Goal: Transaction & Acquisition: Purchase product/service

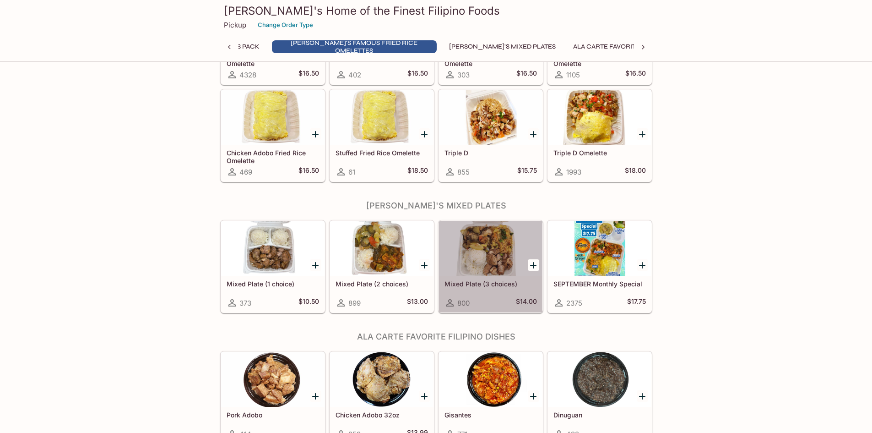
click at [488, 256] on div at bounding box center [490, 248] width 103 height 55
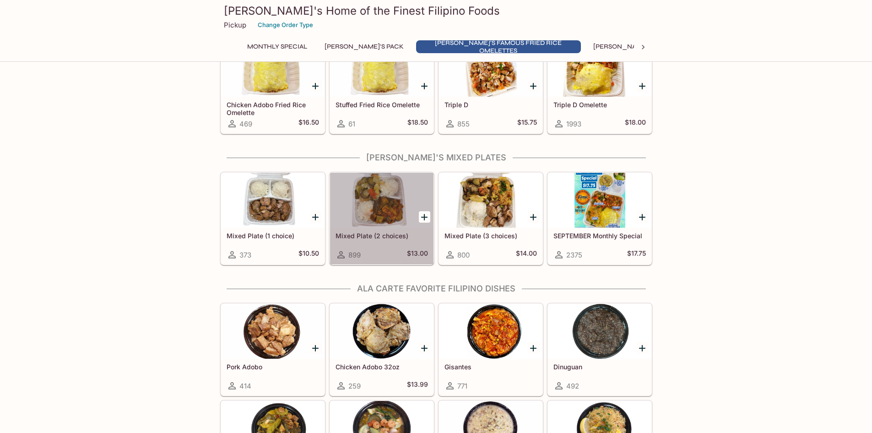
click at [382, 209] on div at bounding box center [381, 200] width 103 height 55
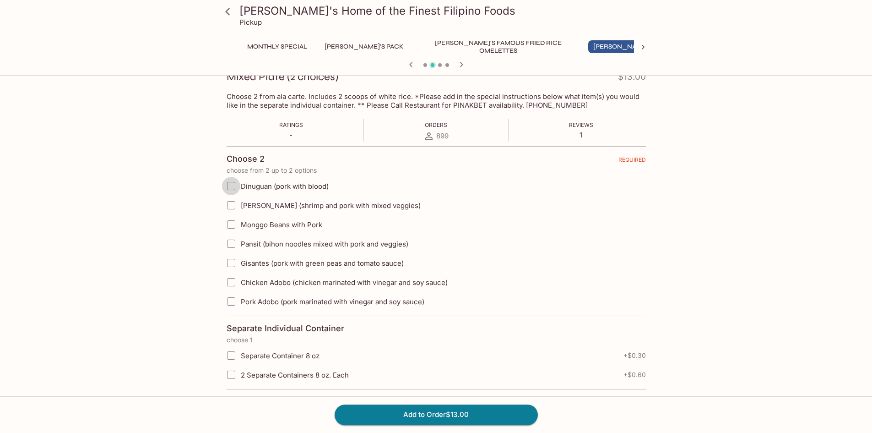
click at [235, 185] on input "Dinuguan (pork with blood)" at bounding box center [231, 186] width 18 height 18
checkbox input "true"
click at [229, 299] on input "Pork Adobo (pork marinated with vinegar and soy sauce)" at bounding box center [231, 301] width 18 height 18
checkbox input "true"
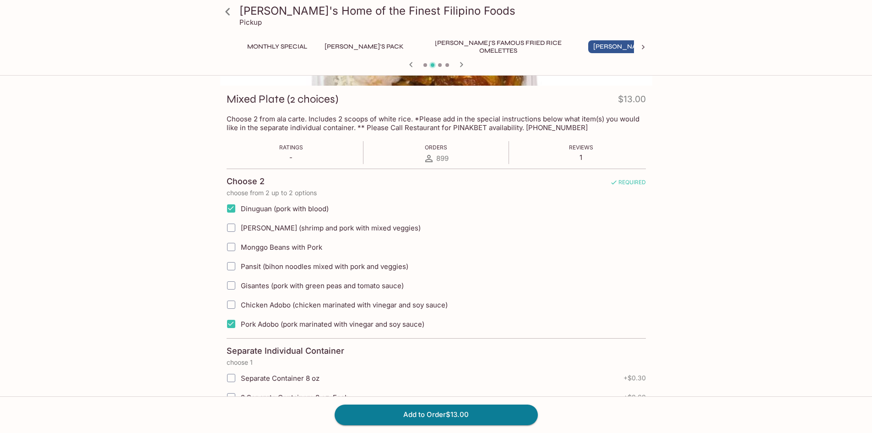
scroll to position [137, 0]
